Goal: Find specific page/section: Find specific page/section

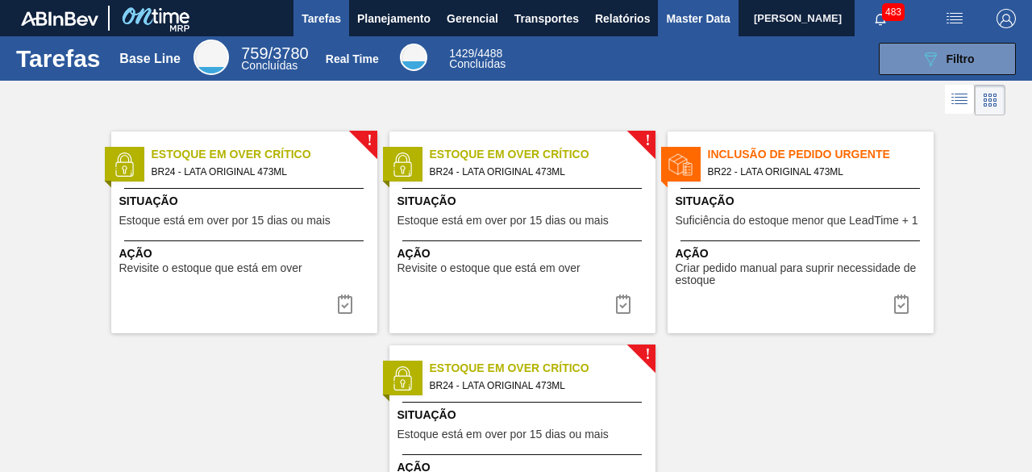
click at [681, 13] on span "Master Data" at bounding box center [698, 18] width 64 height 19
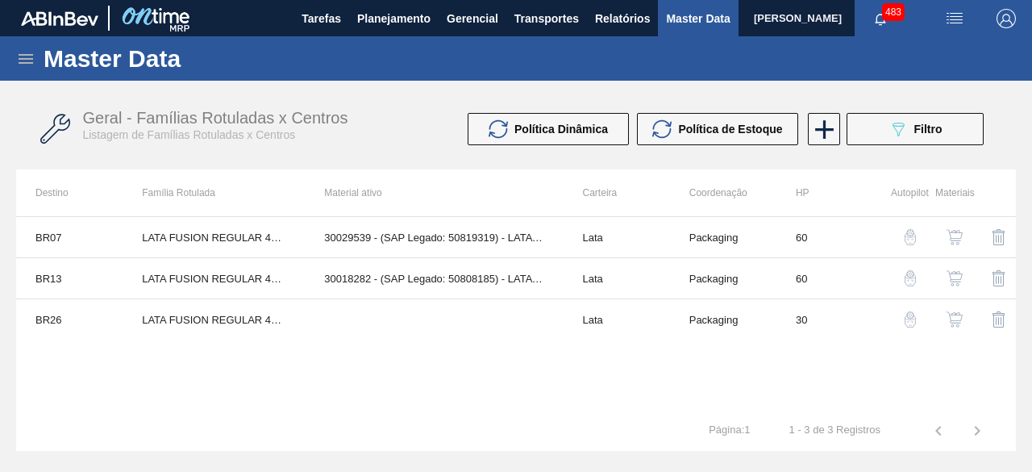
drag, startPoint x: 27, startPoint y: 60, endPoint x: 77, endPoint y: 69, distance: 50.8
click at [28, 60] on icon at bounding box center [25, 58] width 19 height 19
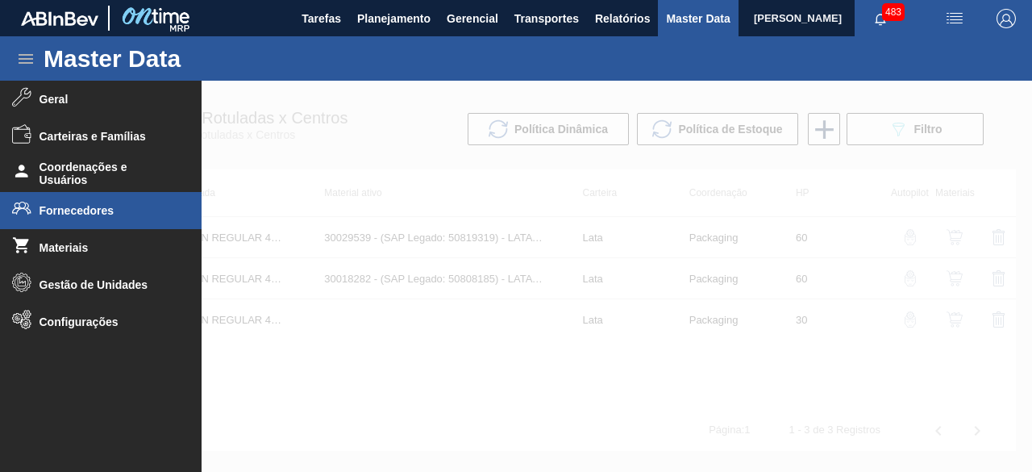
click at [77, 212] on span "Fornecedores" at bounding box center [106, 210] width 133 height 13
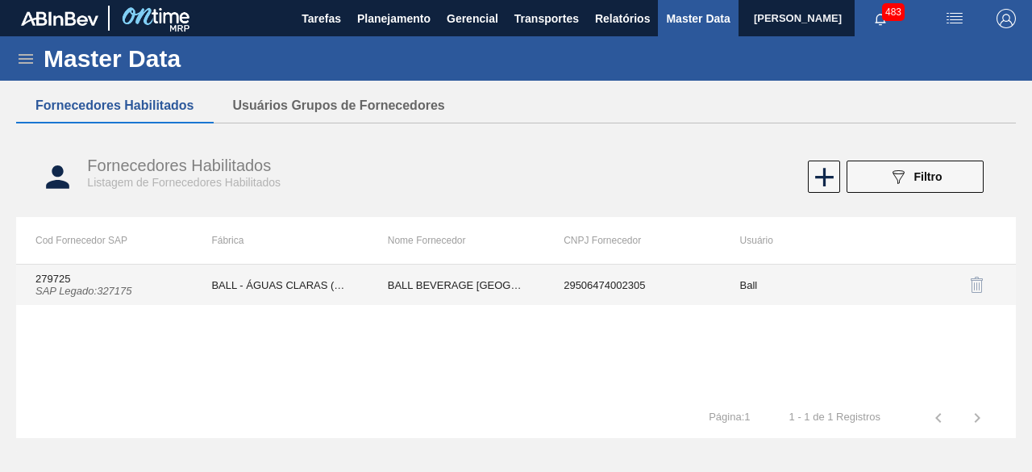
click at [239, 272] on td "BALL - ÁGUAS CLARAS (SC)" at bounding box center [280, 285] width 176 height 40
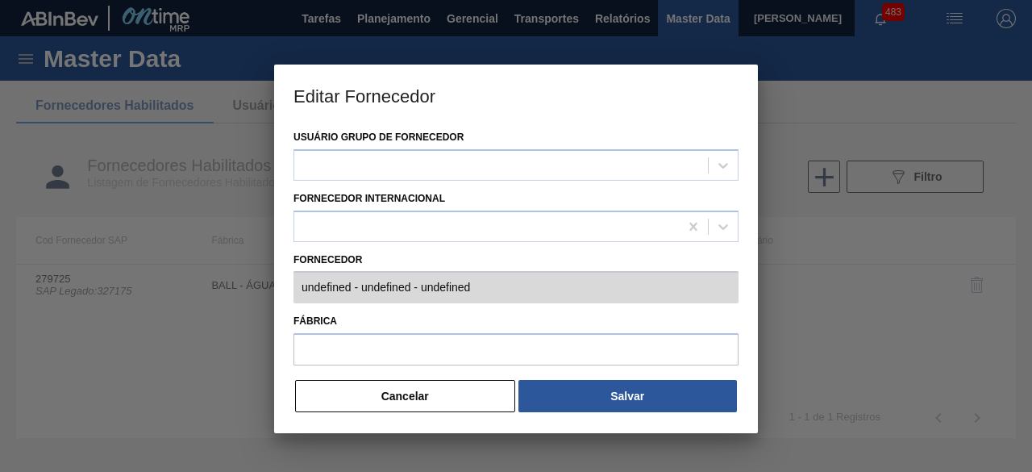
type input "279725 (SAP Legado: 327175) - BALL BEVERAGE [GEOGRAPHIC_DATA] [GEOGRAPHIC_DATA]…"
type input "BALL - ÁGUAS CLARAS (SC)"
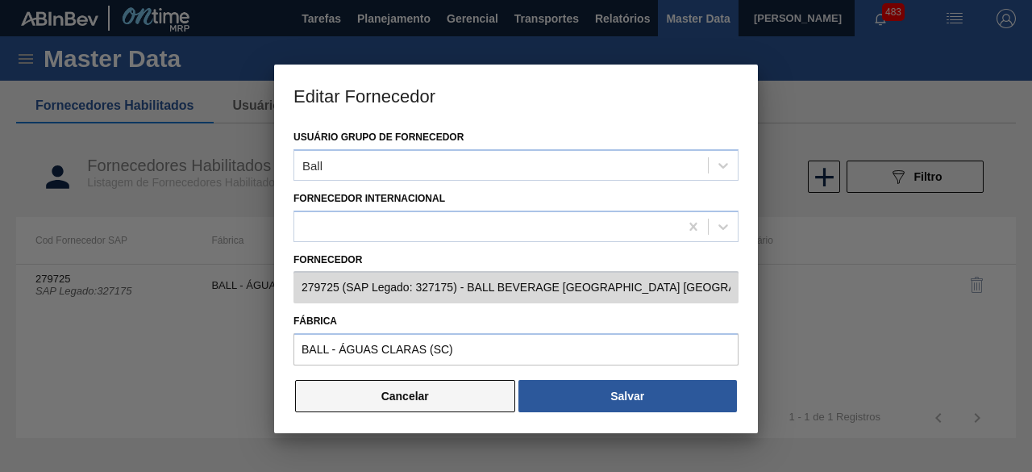
click at [480, 398] on button "Cancelar" at bounding box center [405, 396] width 220 height 32
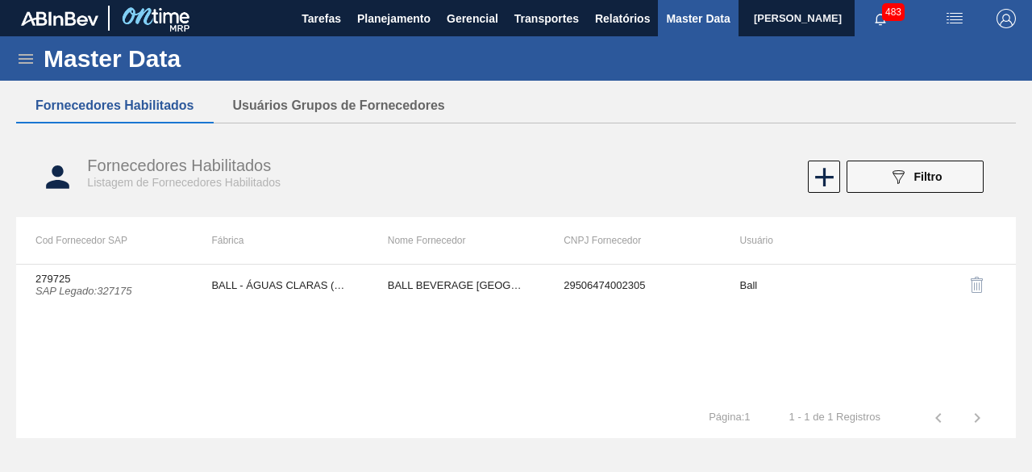
click at [27, 58] on icon at bounding box center [26, 59] width 15 height 10
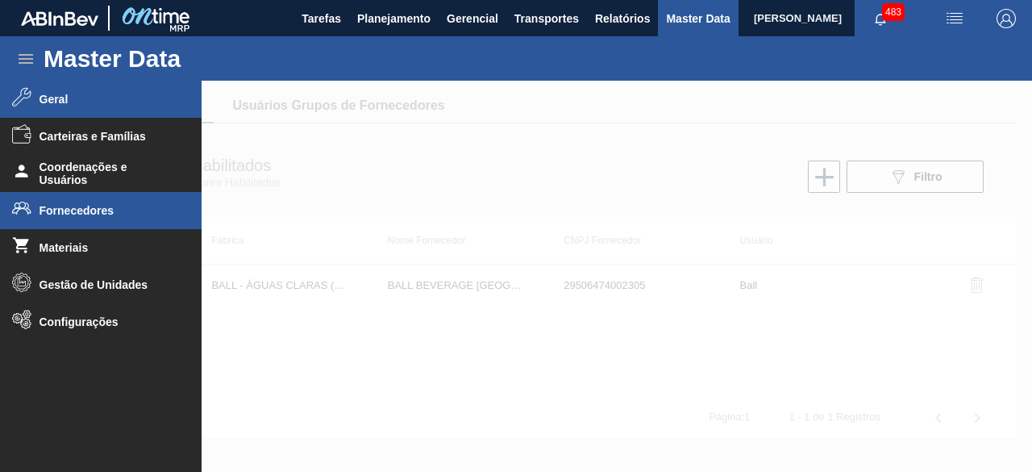
click at [65, 96] on span "Geral" at bounding box center [106, 99] width 133 height 13
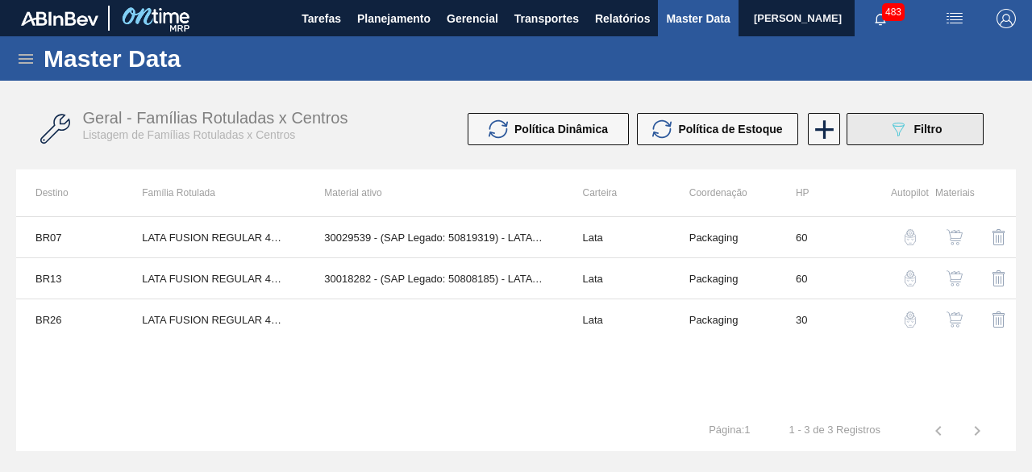
click at [905, 120] on icon "089F7B8B-B2A5-4AFE-B5C0-19BA573D28AC" at bounding box center [898, 128] width 19 height 19
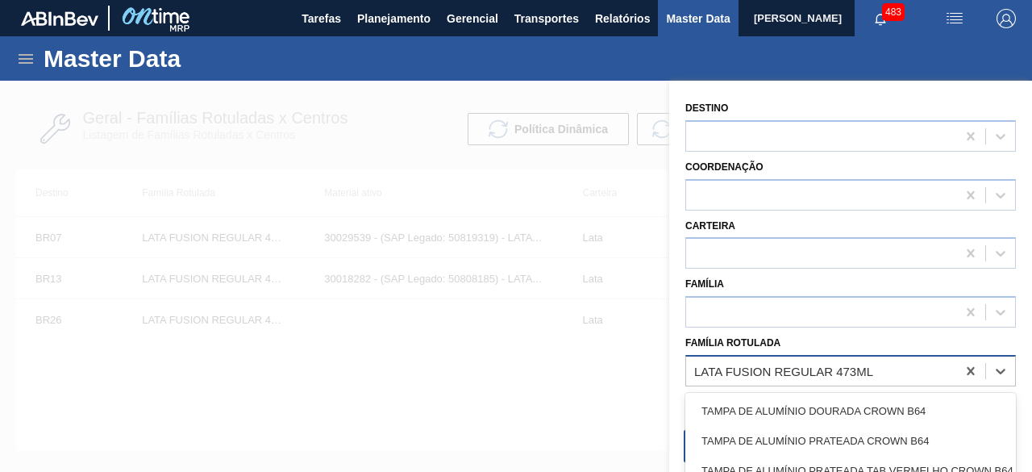
click at [844, 365] on div "LATA FUSION REGULAR 473ML" at bounding box center [783, 371] width 179 height 14
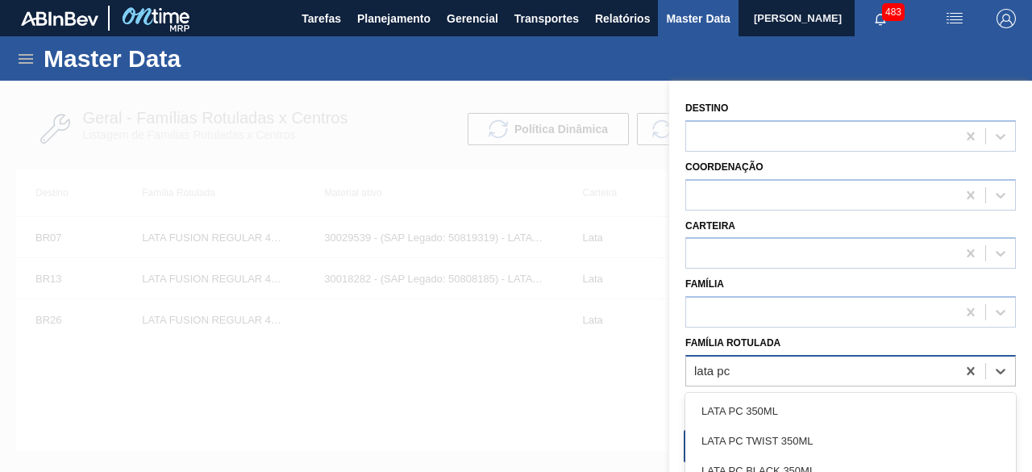
type Rotulada "lata pc b"
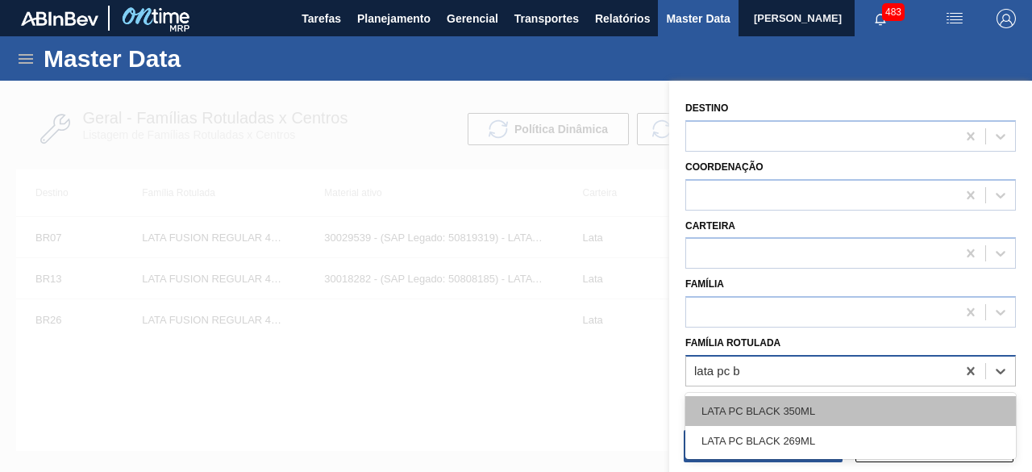
click at [823, 412] on div "LATA PC BLACK 350ML" at bounding box center [851, 411] width 331 height 30
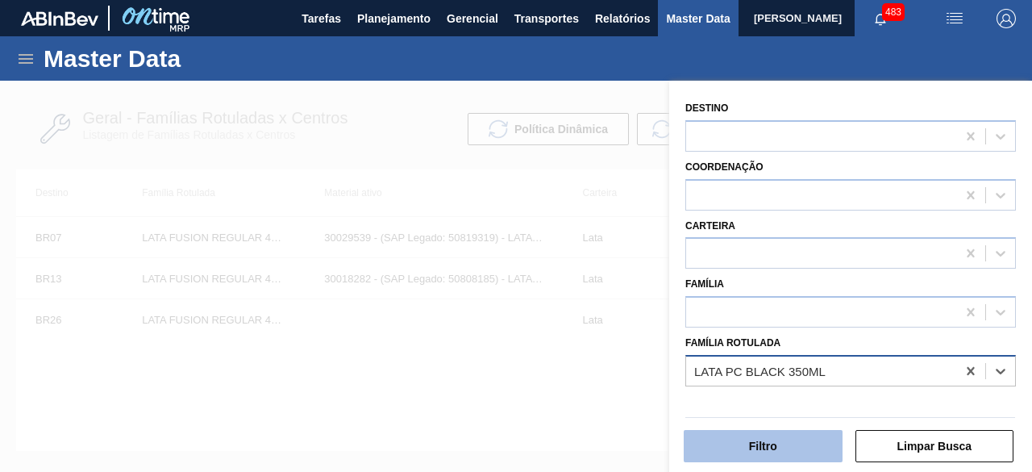
click at [808, 446] on button "Filtro" at bounding box center [763, 446] width 159 height 32
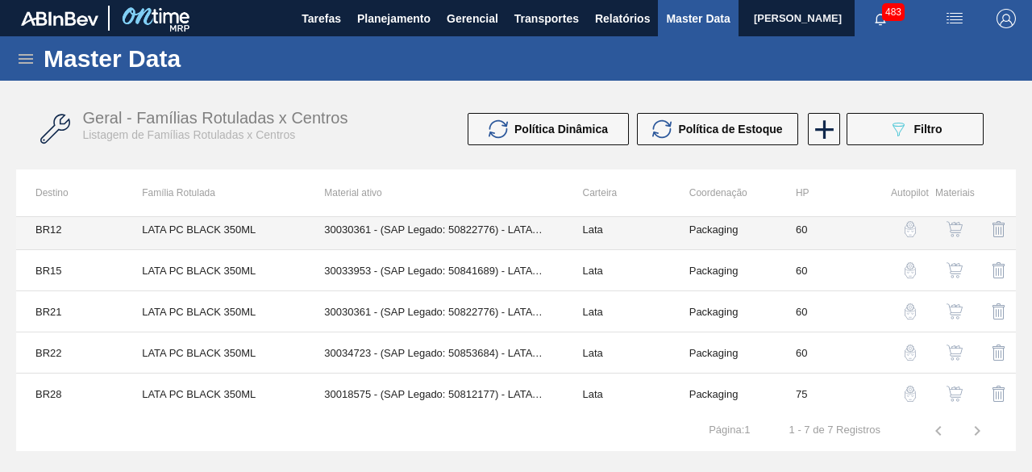
scroll to position [91, 0]
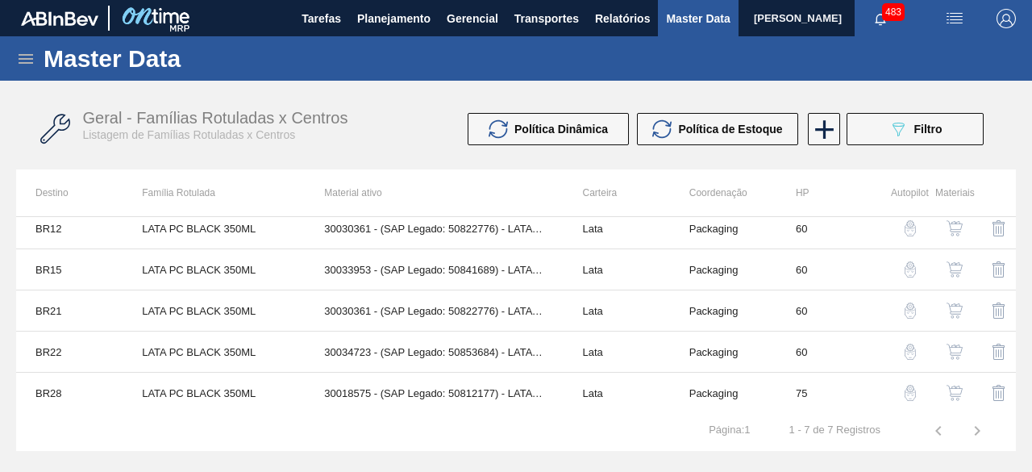
click at [952, 388] on img "button" at bounding box center [955, 393] width 16 height 16
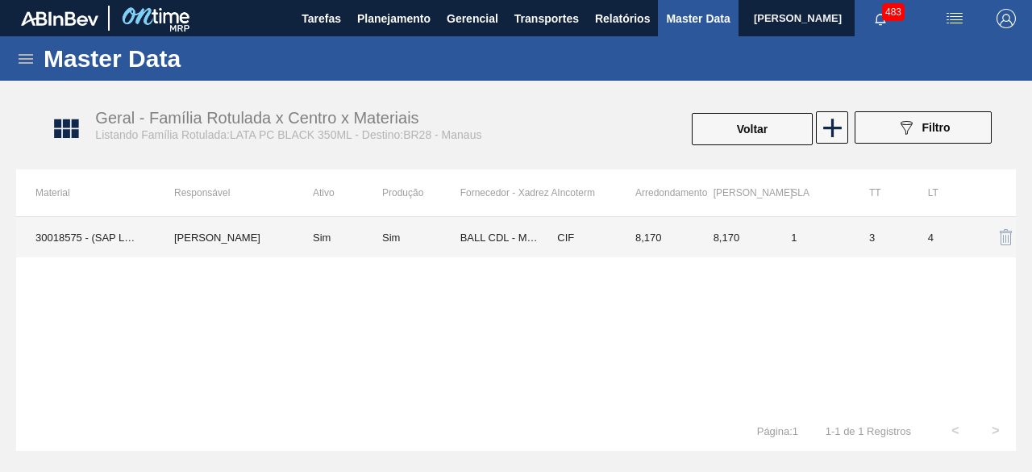
click at [98, 240] on td "30018575 - (SAP Legado: 50812177) - LATA AL 350ML PEPSI ZERO SUFRAMA 429" at bounding box center [85, 237] width 139 height 40
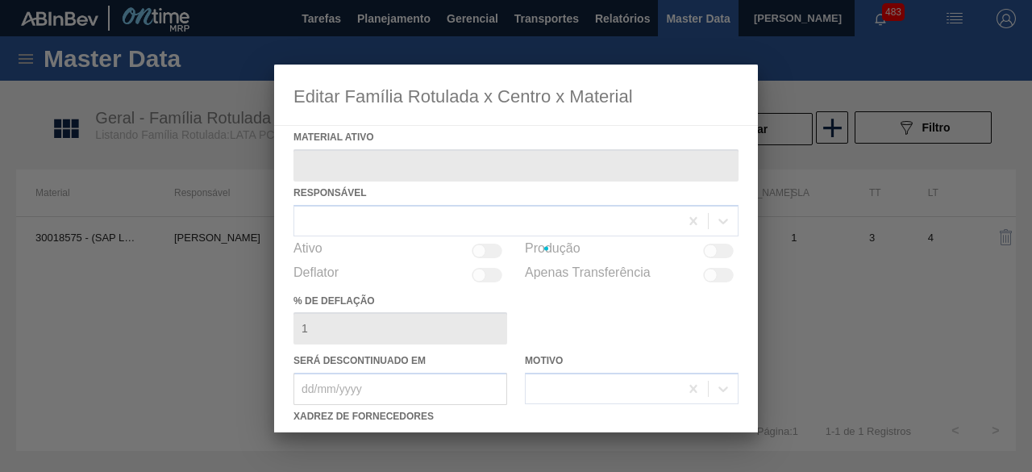
type ativo "30018575 - (SAP Legado: 50812177) - LATA AL 350ML PEPSI ZERO SUFRAMA 429"
checkbox input "true"
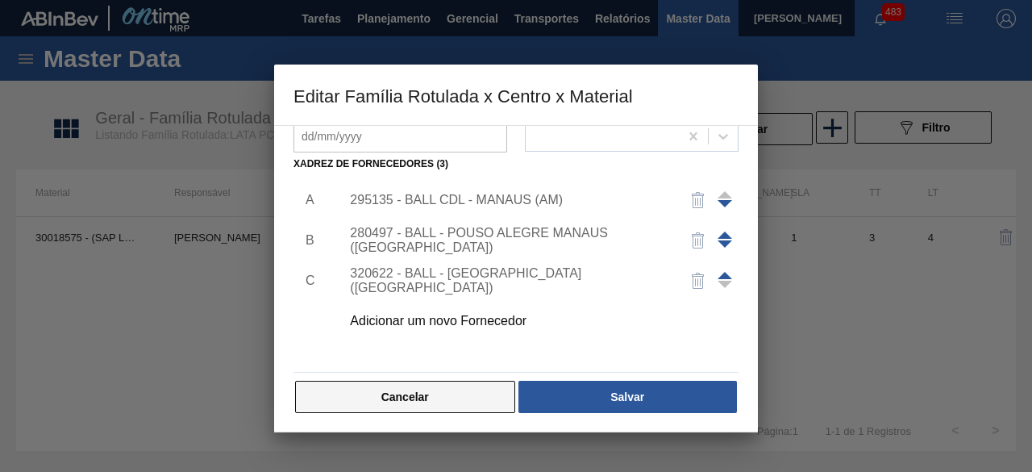
scroll to position [253, 0]
click at [484, 393] on button "Cancelar" at bounding box center [405, 396] width 220 height 32
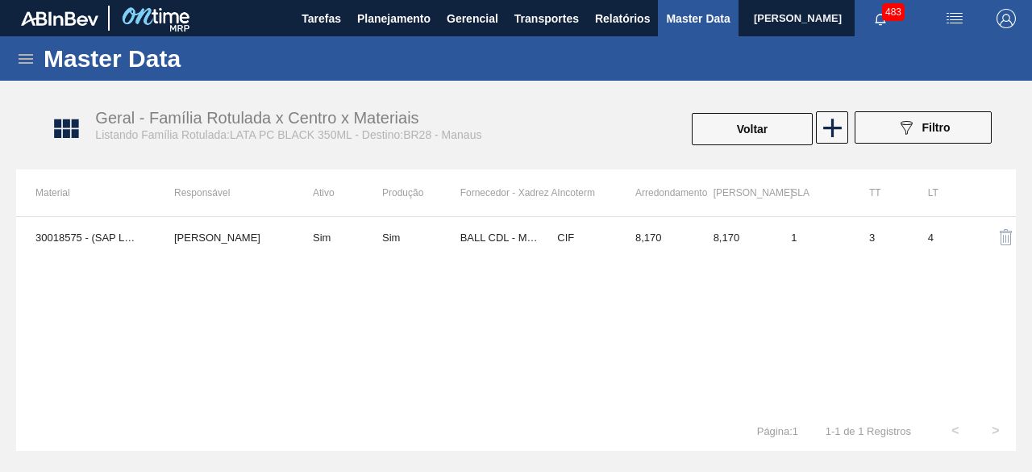
click at [23, 63] on icon at bounding box center [26, 59] width 15 height 10
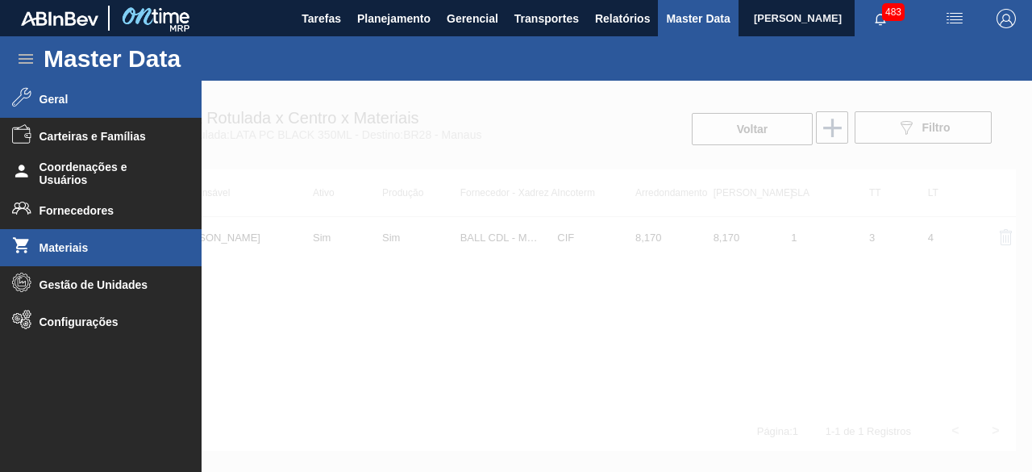
click at [76, 243] on span "Materiais" at bounding box center [106, 247] width 133 height 13
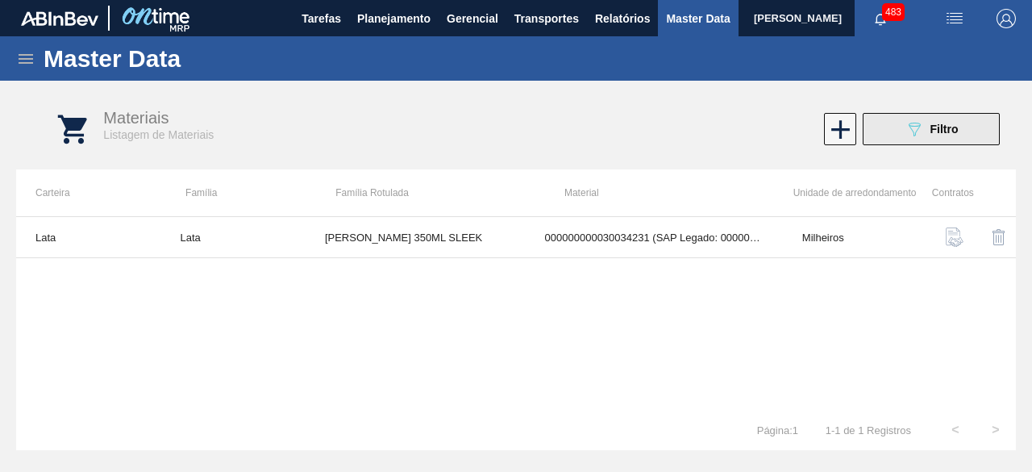
click at [903, 135] on button "089F7B8B-B2A5-4AFE-B5C0-19BA573D28AC Filtro" at bounding box center [931, 129] width 137 height 32
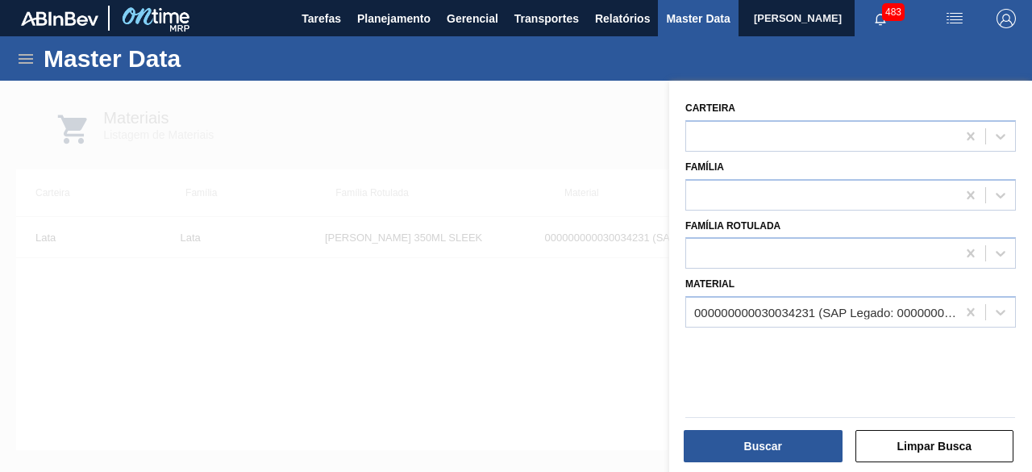
click at [826, 316] on div "000000000030034231 (SAP Legado: 000000000050847073) - LATA AL STELLA 350ML SLK …" at bounding box center [826, 313] width 264 height 14
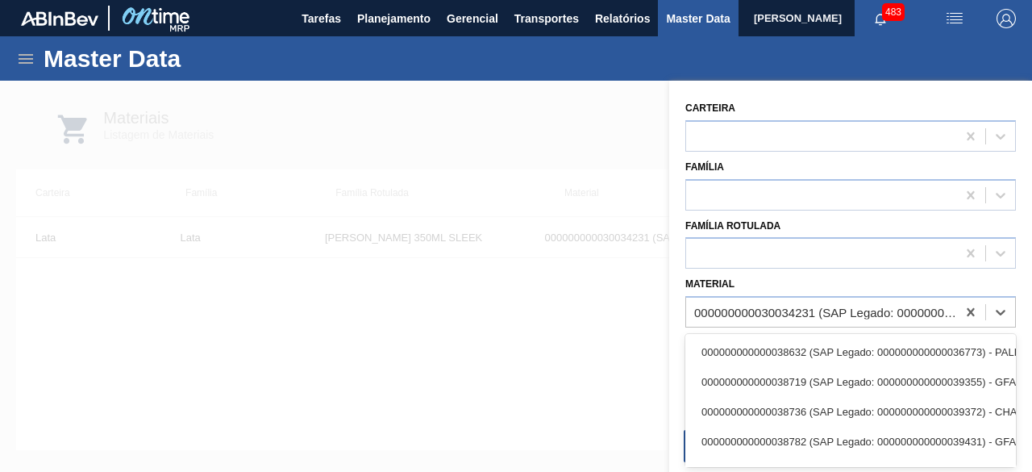
click at [570, 156] on div at bounding box center [516, 317] width 1032 height 472
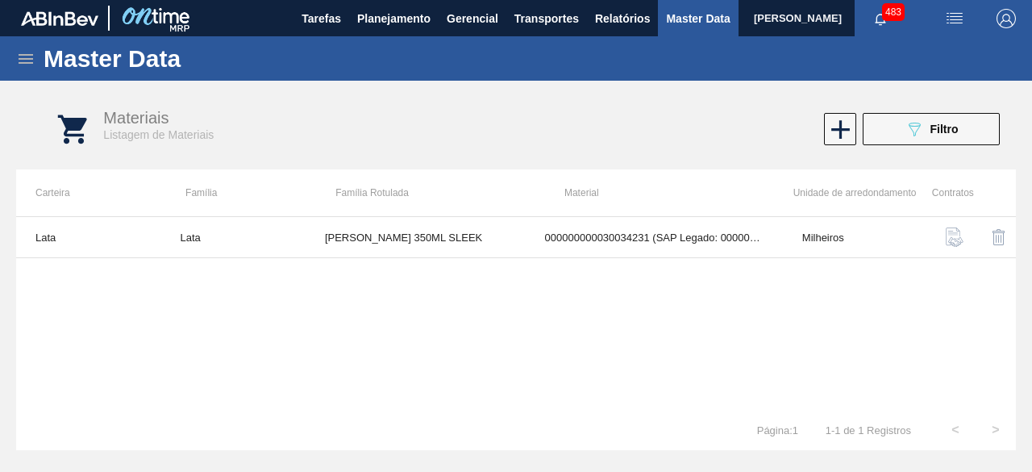
click at [24, 60] on icon at bounding box center [25, 58] width 19 height 19
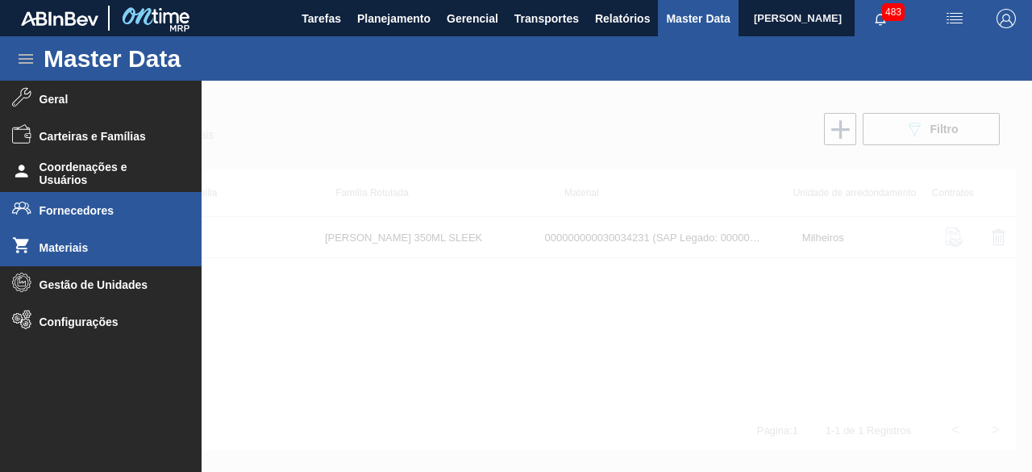
click at [94, 212] on span "Fornecedores" at bounding box center [106, 210] width 133 height 13
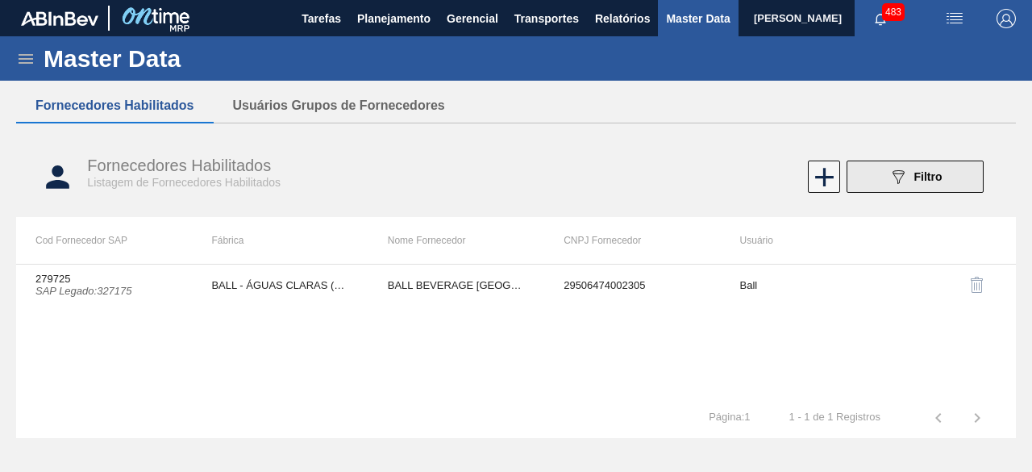
click at [882, 177] on button "089F7B8B-B2A5-4AFE-B5C0-19BA573D28AC Filtro" at bounding box center [915, 176] width 137 height 32
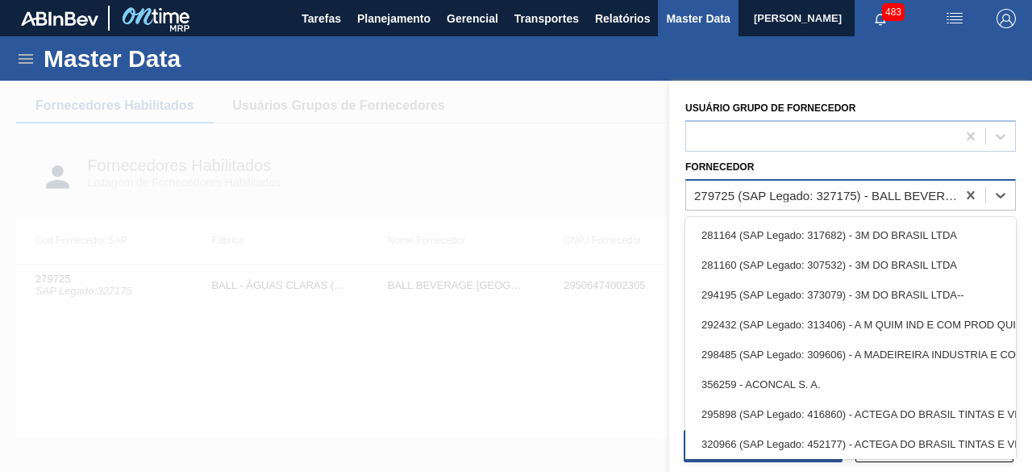
click at [834, 201] on div "279725 (SAP Legado: 327175) - BALL BEVERAGE [GEOGRAPHIC_DATA] SA" at bounding box center [826, 195] width 264 height 14
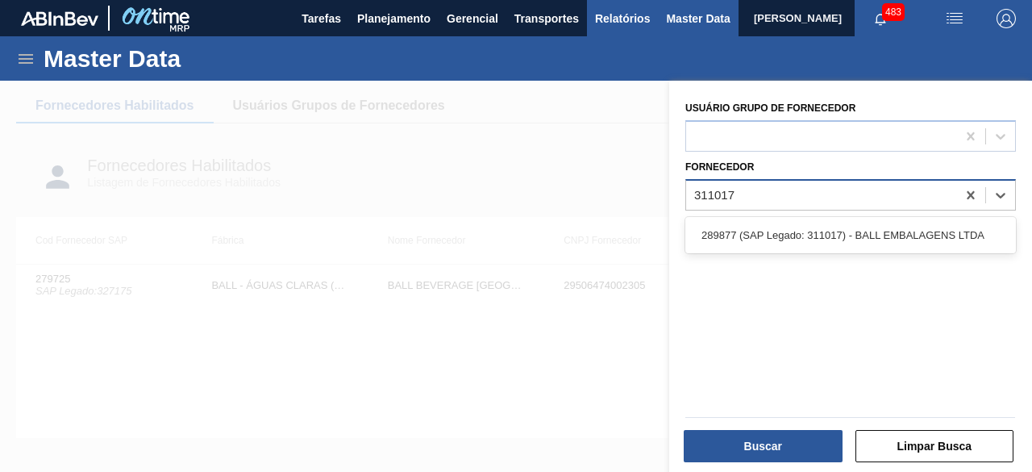
type input "311017"
